Goal: Find specific page/section

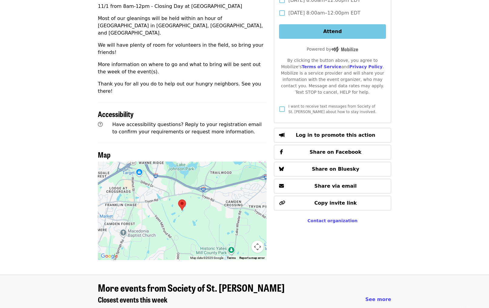
scroll to position [297, 0]
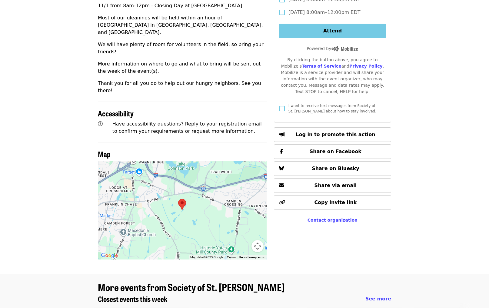
click at [178, 199] on area at bounding box center [178, 199] width 0 height 0
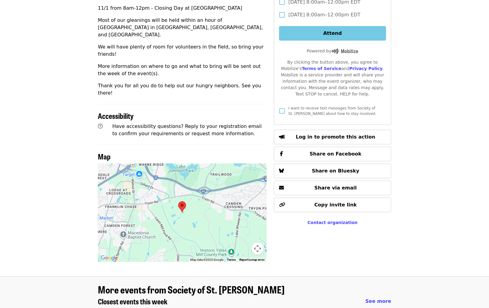
click at [178, 201] on area at bounding box center [178, 201] width 0 height 0
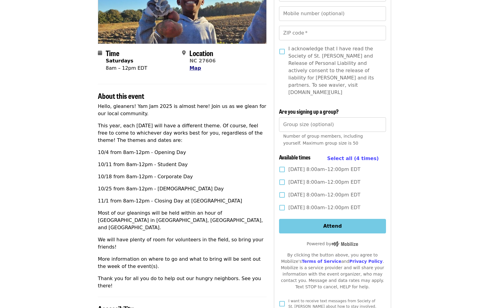
scroll to position [101, 0]
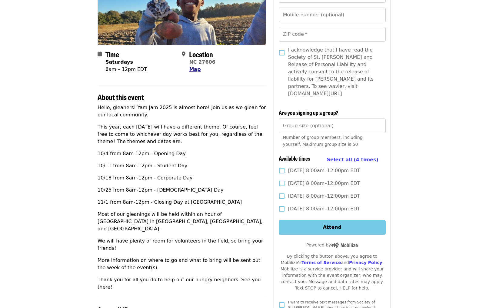
click at [193, 69] on span "Map" at bounding box center [195, 69] width 12 height 6
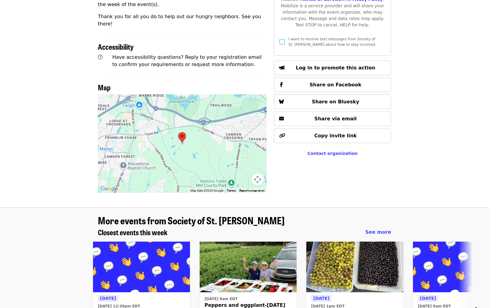
scroll to position [417, 0]
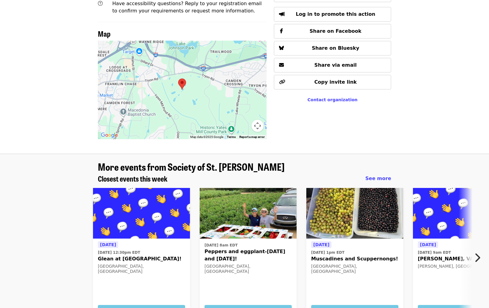
click at [178, 79] on area at bounding box center [178, 79] width 0 height 0
click at [217, 52] on div at bounding box center [182, 90] width 169 height 99
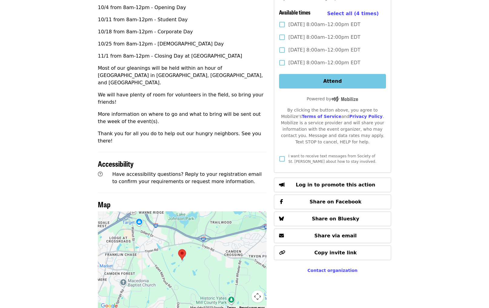
scroll to position [246, 0]
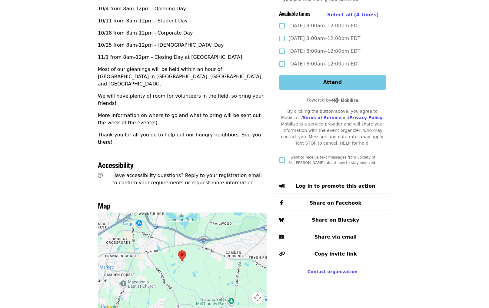
click at [258, 292] on button "Map camera controls" at bounding box center [258, 298] width 12 height 12
click at [242, 292] on button "Zoom out" at bounding box center [242, 298] width 12 height 12
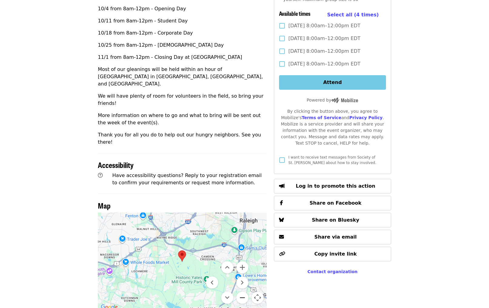
click at [242, 292] on button "Zoom out" at bounding box center [242, 298] width 12 height 12
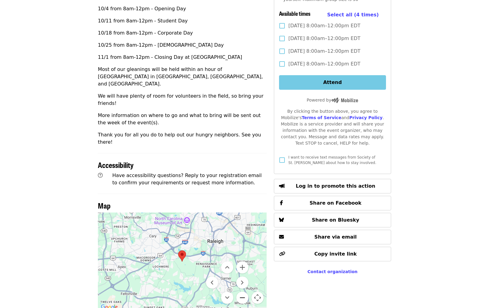
click at [242, 292] on button "Zoom out" at bounding box center [242, 298] width 12 height 12
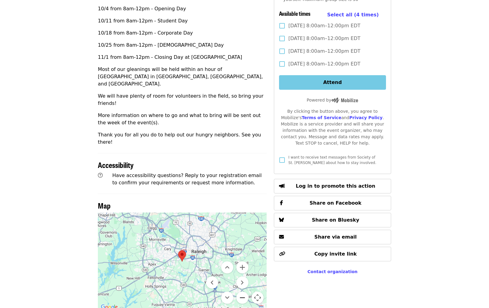
click at [242, 292] on button "Zoom out" at bounding box center [242, 298] width 12 height 12
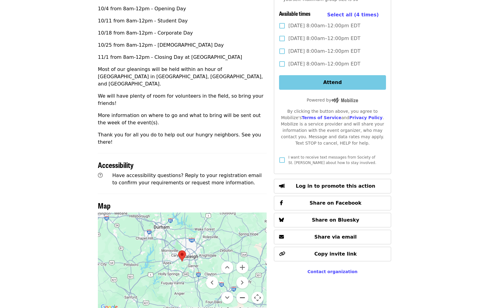
click at [242, 292] on button "Zoom out" at bounding box center [242, 298] width 12 height 12
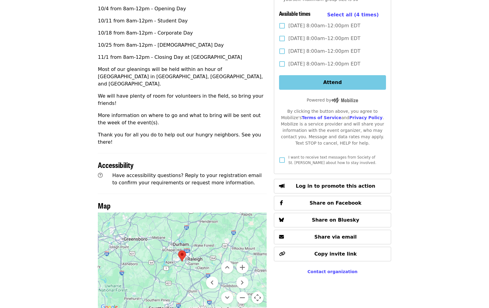
drag, startPoint x: 236, startPoint y: 220, endPoint x: 210, endPoint y: 220, distance: 26.1
click at [210, 220] on div at bounding box center [182, 262] width 169 height 99
click at [242, 292] on button "Zoom out" at bounding box center [242, 298] width 12 height 12
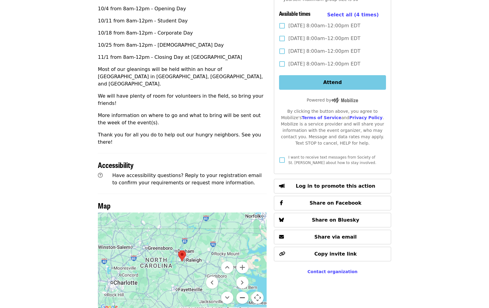
scroll to position [249, 0]
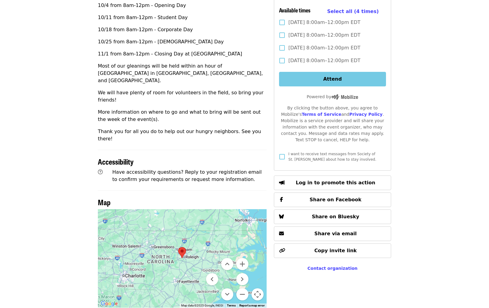
click at [213, 258] on menu at bounding box center [227, 279] width 42 height 42
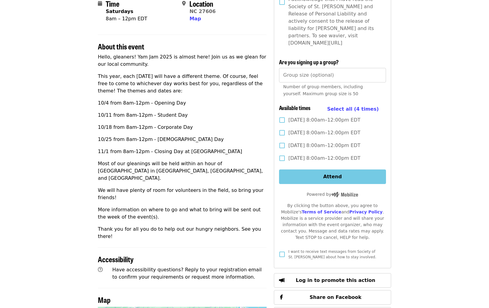
scroll to position [158, 0]
